Goal: Task Accomplishment & Management: Manage account settings

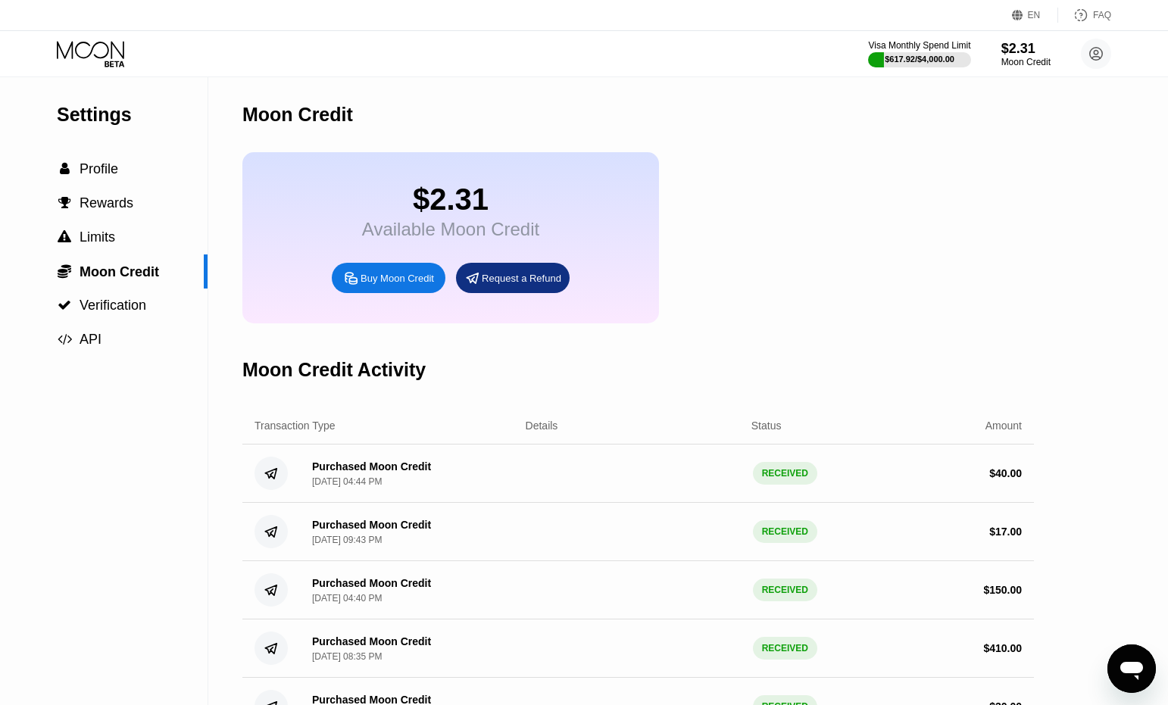
click at [95, 30] on div "EN Language Select an item Save FAQ" at bounding box center [584, 15] width 1168 height 31
click at [83, 56] on icon at bounding box center [92, 54] width 70 height 27
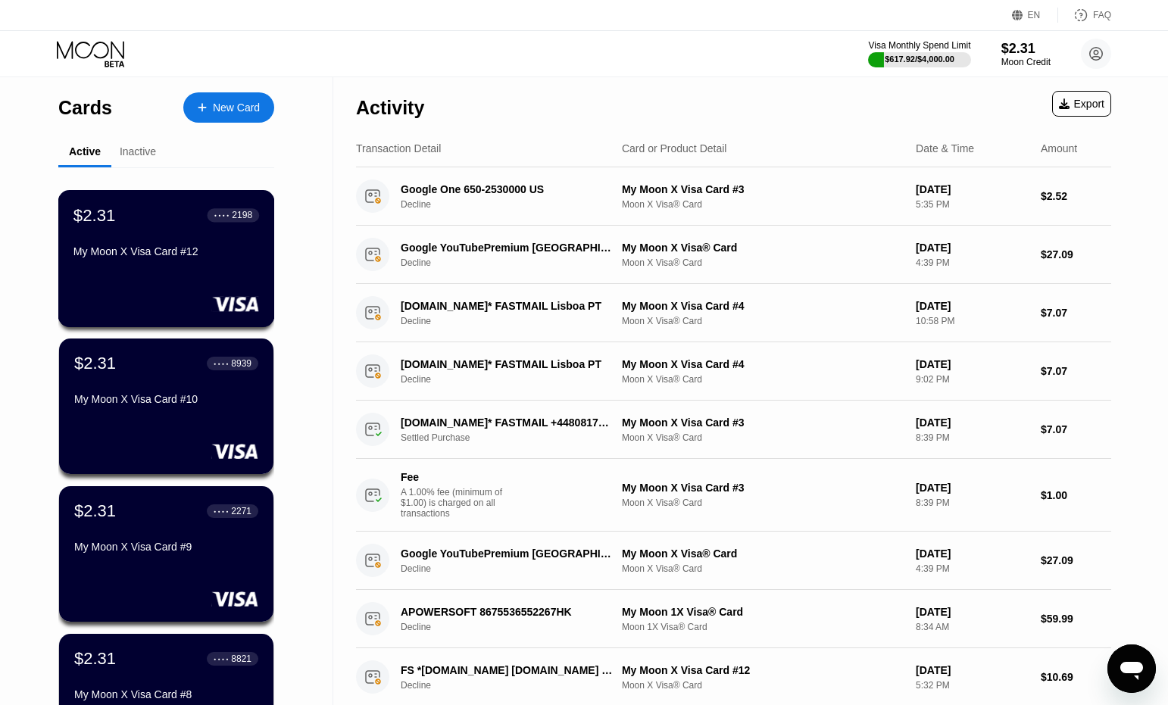
click at [194, 258] on div "My Moon X Visa Card #12" at bounding box center [166, 251] width 186 height 12
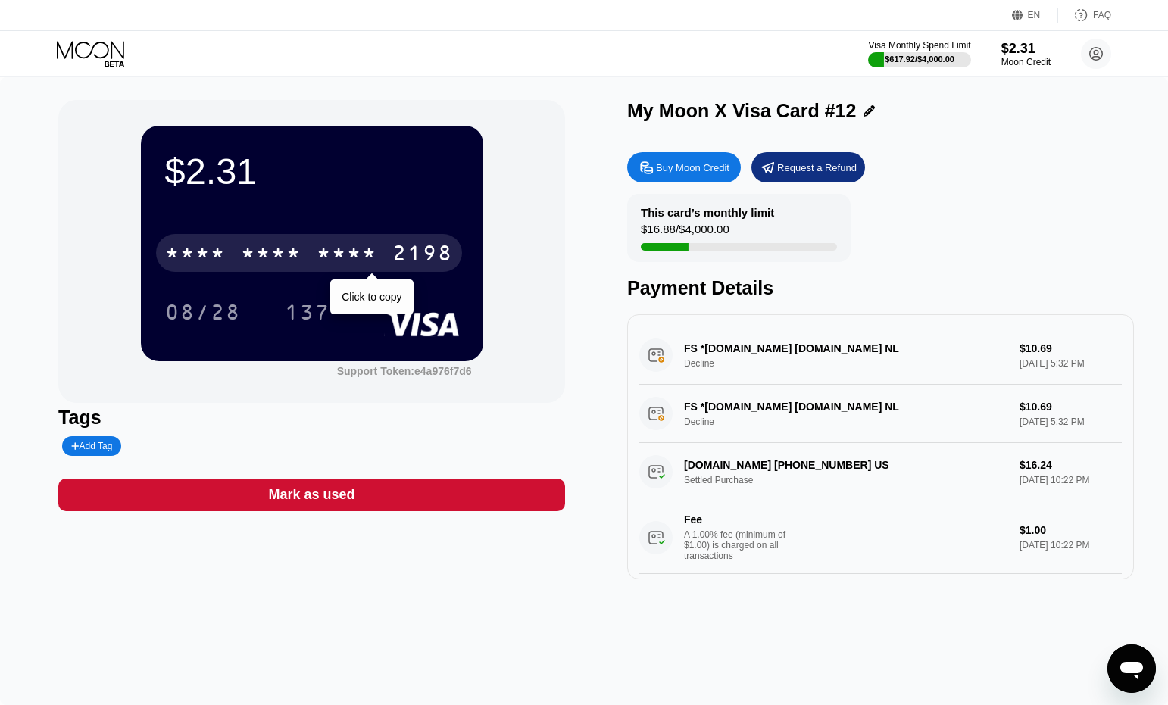
click at [387, 256] on div "* * * * * * * * * * * * 2198" at bounding box center [309, 253] width 306 height 38
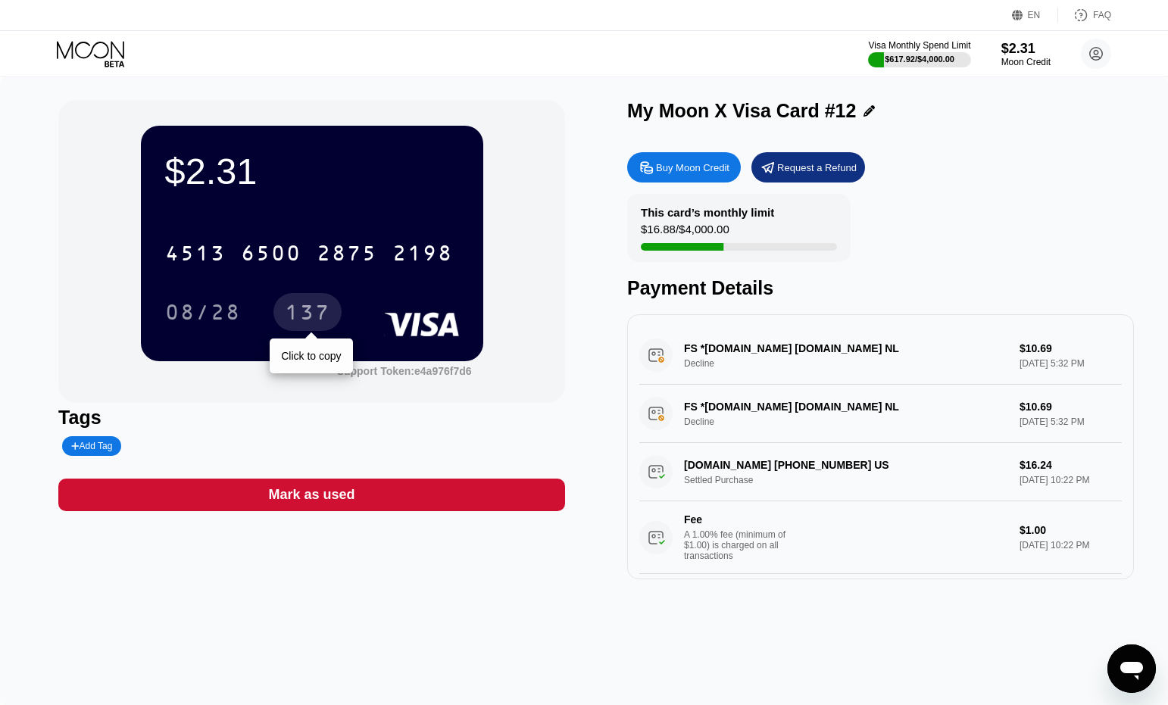
click at [305, 319] on div "137" at bounding box center [307, 314] width 45 height 24
